Goal: Task Accomplishment & Management: Complete application form

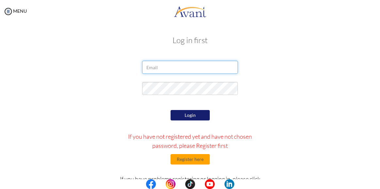
type input "[EMAIL_ADDRESS][DOMAIN_NAME]"
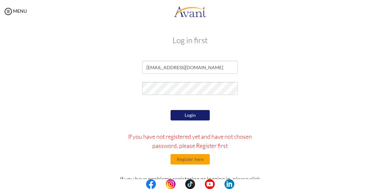
click at [187, 116] on button "Login" at bounding box center [190, 115] width 39 height 10
click at [188, 114] on button "Login" at bounding box center [190, 115] width 39 height 10
click at [0, 0] on div at bounding box center [0, 0] width 0 height 0
click at [187, 159] on button "Register here" at bounding box center [190, 159] width 39 height 10
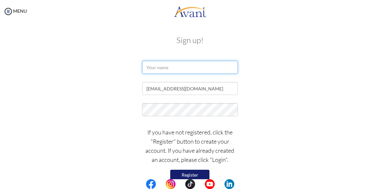
click at [173, 67] on input "text" at bounding box center [190, 67] width 96 height 13
type input "Massa [PERSON_NAME]"
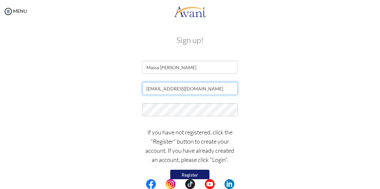
click at [194, 88] on input "[EMAIL_ADDRESS][DOMAIN_NAME]" at bounding box center [190, 88] width 96 height 13
type input "[EMAIL_ADDRESS][DOMAIN_NAME]"
click at [161, 140] on p "If you have not registered, click the "Register" button to create your account.…" at bounding box center [190, 146] width 96 height 37
click at [193, 173] on button "Register" at bounding box center [189, 175] width 39 height 10
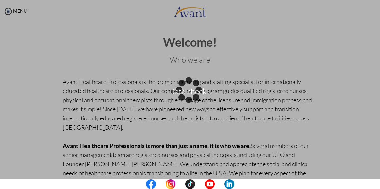
click at [194, 99] on div "Data check..." at bounding box center [190, 94] width 9 height 9
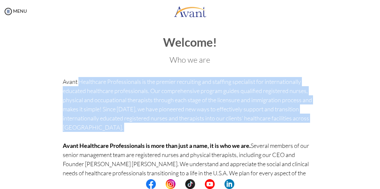
click at [194, 129] on p "Avant Healthcare Professionals is the premier recruiting and staffing specialis…" at bounding box center [190, 164] width 255 height 174
click at [195, 134] on p "Avant Healthcare Professionals is the premier recruiting and staffing specialis…" at bounding box center [190, 164] width 255 height 174
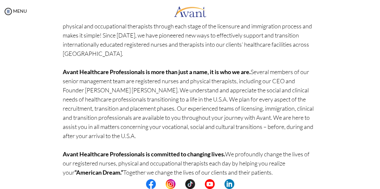
scroll to position [102, 0]
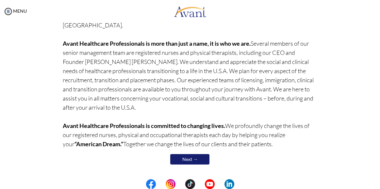
click at [188, 160] on link "Next →" at bounding box center [189, 159] width 39 height 10
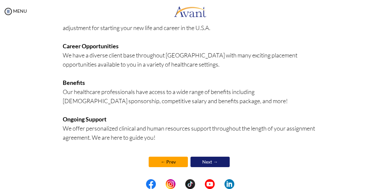
scroll to position [187, 0]
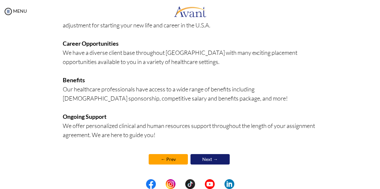
click at [215, 156] on link "Next →" at bounding box center [210, 159] width 39 height 10
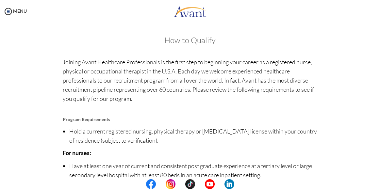
click at [192, 139] on li "Hold a current registered nursing, physical therapy or [MEDICAL_DATA] license w…" at bounding box center [193, 136] width 248 height 18
click at [134, 98] on p "Joining Avant Healthcare Professionals is the first step to beginning your care…" at bounding box center [190, 85] width 255 height 55
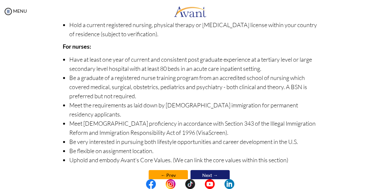
scroll to position [114, 0]
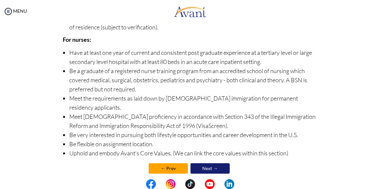
click at [206, 164] on link "Next →" at bounding box center [210, 169] width 39 height 10
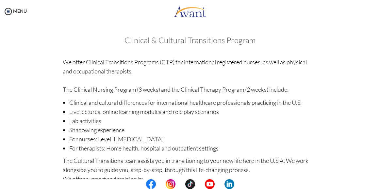
click at [163, 148] on li "For therapists: Home health, hospital and outpatient settings" at bounding box center [193, 148] width 248 height 9
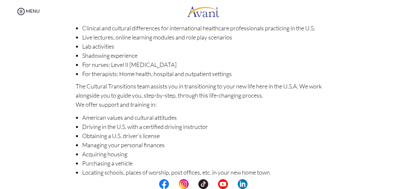
scroll to position [121, 0]
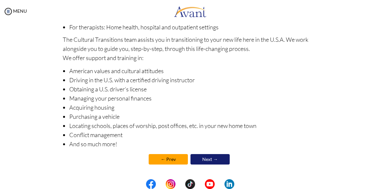
click at [206, 155] on link "Next →" at bounding box center [210, 159] width 39 height 10
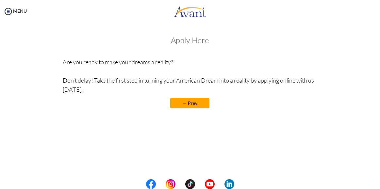
click at [199, 79] on p "Are you ready to make your dreams a reality? Don’t delay! Take the first step i…" at bounding box center [190, 76] width 255 height 37
